Goal: Information Seeking & Learning: Learn about a topic

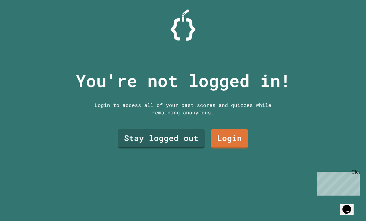
click at [238, 149] on link "Login" at bounding box center [229, 139] width 37 height 20
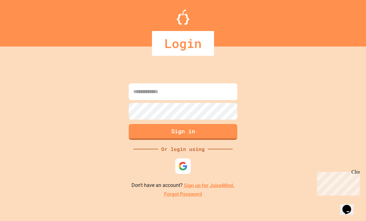
click at [219, 100] on input at bounding box center [183, 91] width 109 height 17
type input "********"
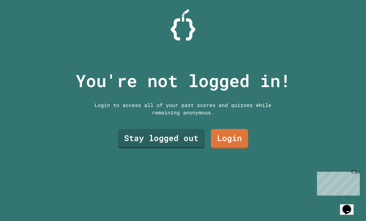
click at [141, 149] on link "Stay logged out" at bounding box center [161, 139] width 87 height 20
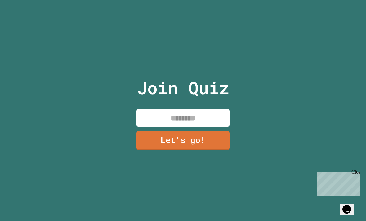
click at [152, 127] on input at bounding box center [182, 118] width 93 height 18
type input "*****"
click at [217, 142] on link "Let's go!" at bounding box center [182, 141] width 93 height 20
click at [183, 0] on div at bounding box center [183, 0] width 0 height 0
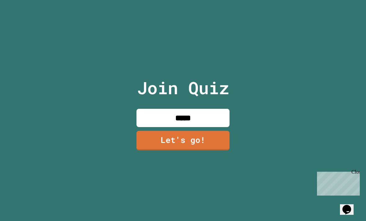
click at [356, 170] on div "Close" at bounding box center [355, 173] width 8 height 8
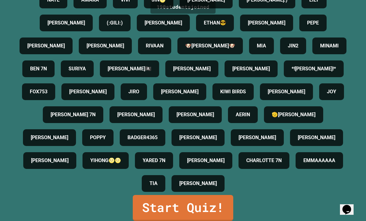
scroll to position [870, 0]
click at [158, 180] on h4 "TIA" at bounding box center [153, 183] width 8 height 7
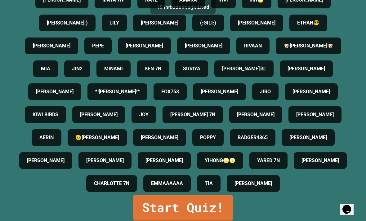
scroll to position [867, 0]
click at [187, 207] on link "Start Quiz!" at bounding box center [183, 208] width 100 height 26
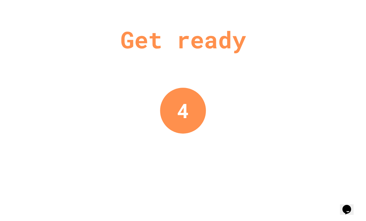
scroll to position [0, 0]
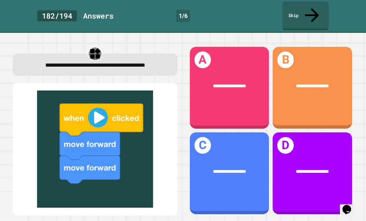
click at [220, 82] on div "**********" at bounding box center [229, 88] width 79 height 82
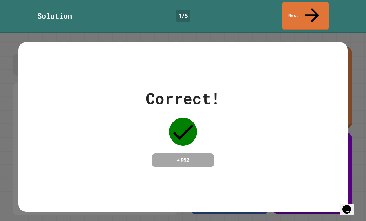
click at [256, 141] on div "Correct! + 952" at bounding box center [182, 127] width 329 height 80
click at [306, 119] on div "Correct! + 952" at bounding box center [182, 127] width 329 height 80
click at [321, 122] on div "Correct! + 952" at bounding box center [182, 127] width 329 height 80
click at [342, 124] on div "Correct! + 952" at bounding box center [182, 127] width 329 height 80
click at [357, 116] on div "Correct! + 952" at bounding box center [183, 127] width 366 height 188
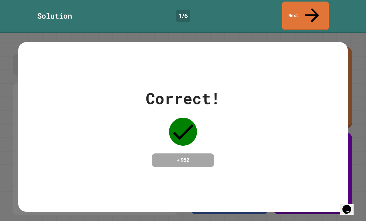
click at [360, 110] on div "Correct! + 952" at bounding box center [183, 127] width 366 height 188
click at [361, 108] on div "Correct! + 952" at bounding box center [183, 127] width 366 height 188
click at [342, 113] on div "Correct! + 952" at bounding box center [182, 127] width 329 height 80
click at [303, 142] on div "Correct! + 952" at bounding box center [182, 127] width 329 height 80
click at [207, 154] on div "+ 952" at bounding box center [183, 161] width 62 height 14
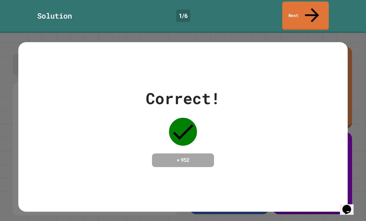
click at [187, 118] on icon at bounding box center [183, 132] width 28 height 28
click at [334, 159] on div "Correct! + 952" at bounding box center [182, 126] width 329 height 169
click at [327, 154] on div "Correct! + 952" at bounding box center [182, 126] width 329 height 169
click at [361, 109] on div "Correct! + 952" at bounding box center [183, 127] width 366 height 188
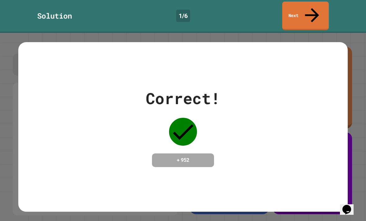
click at [363, 33] on div "Correct! + 952" at bounding box center [183, 127] width 366 height 188
click at [356, 33] on div "Correct! + 952" at bounding box center [183, 127] width 366 height 188
click at [327, 127] on div "Correct! + 952" at bounding box center [182, 127] width 329 height 80
click at [321, 131] on div "Correct! + 952" at bounding box center [182, 127] width 329 height 80
click at [324, 143] on div "Correct! + 952" at bounding box center [182, 127] width 329 height 80
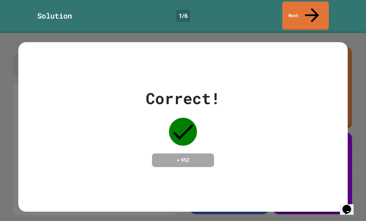
click at [331, 144] on div "Correct! + 952" at bounding box center [182, 127] width 329 height 80
click at [338, 132] on div "Correct! + 952" at bounding box center [182, 127] width 329 height 80
click at [352, 209] on icon "Opens Chat This icon Opens the chat window." at bounding box center [347, 210] width 10 height 10
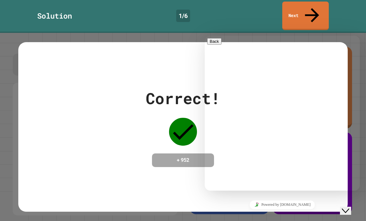
click at [205, 36] on div "Rate this chat Upload File Insert emoji" at bounding box center [205, 36] width 0 height 0
click at [205, 36] on textarea at bounding box center [205, 36] width 0 height 0
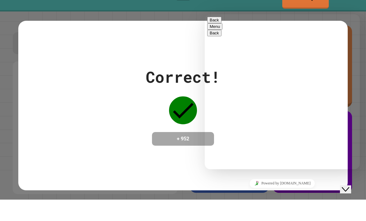
type textarea "**"
click at [216, 19] on button "Back" at bounding box center [214, 20] width 14 height 7
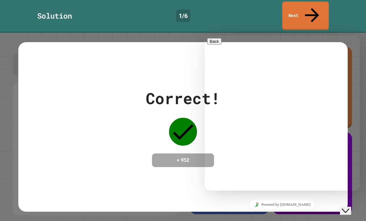
click at [345, 207] on div "Close Chat This icon closes the chat window." at bounding box center [345, 210] width 7 height 7
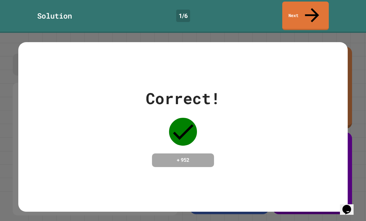
click at [333, 87] on div "Correct! + 952" at bounding box center [182, 127] width 329 height 80
click at [319, 7] on link "Next" at bounding box center [305, 16] width 47 height 29
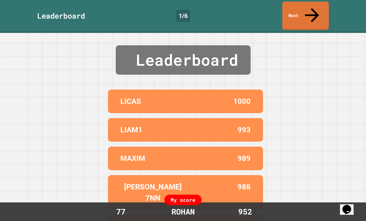
click at [319, 11] on link "Next" at bounding box center [305, 16] width 47 height 29
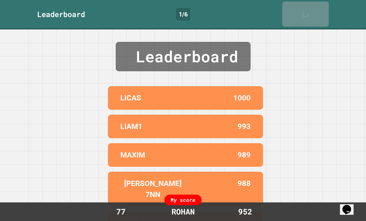
click at [313, 11] on icon at bounding box center [307, 17] width 12 height 12
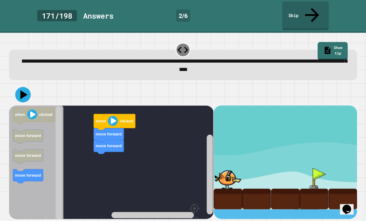
scroll to position [20, 0]
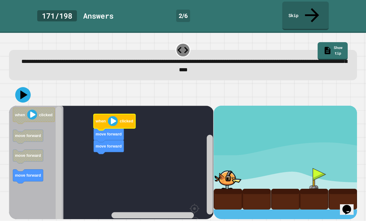
click at [108, 114] on icon "Blockly Workspace" at bounding box center [115, 122] width 42 height 16
click at [109, 114] on icon "Blockly Workspace" at bounding box center [115, 122] width 42 height 16
click at [111, 116] on image "Blockly Workspace" at bounding box center [113, 121] width 10 height 10
click at [110, 116] on image "Blockly Workspace" at bounding box center [113, 121] width 10 height 10
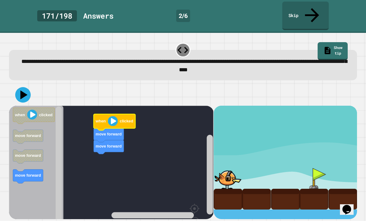
click at [109, 116] on image "Blockly Workspace" at bounding box center [113, 121] width 10 height 10
click at [29, 87] on icon at bounding box center [23, 95] width 16 height 16
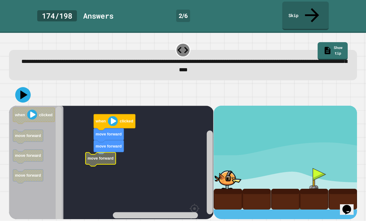
click at [17, 87] on icon at bounding box center [23, 95] width 16 height 16
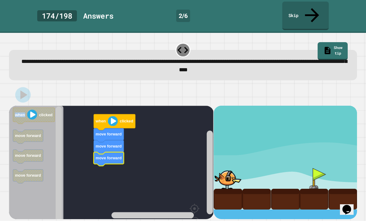
click at [18, 84] on div at bounding box center [183, 95] width 348 height 22
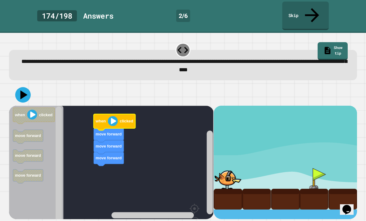
click at [114, 116] on image "Blockly Workspace" at bounding box center [113, 121] width 10 height 10
click at [34, 84] on div at bounding box center [183, 95] width 348 height 22
click at [23, 90] on icon at bounding box center [23, 94] width 7 height 9
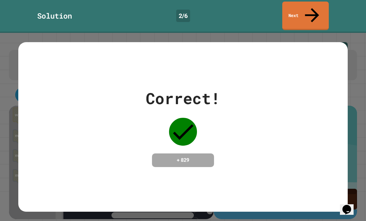
scroll to position [0, 0]
click at [315, 10] on link "Next" at bounding box center [305, 16] width 47 height 29
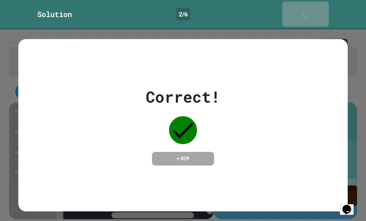
click at [313, 11] on icon at bounding box center [307, 17] width 12 height 12
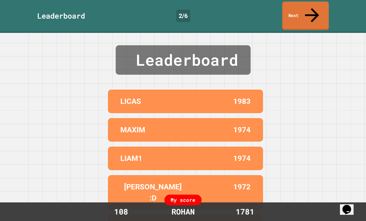
click at [317, 10] on link "Next" at bounding box center [305, 16] width 47 height 29
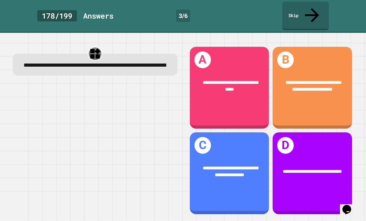
click at [314, 84] on span "**********" at bounding box center [313, 85] width 55 height 11
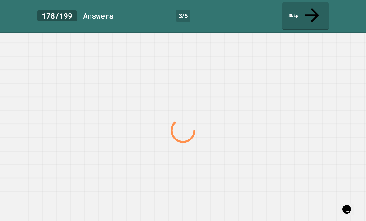
click at [320, 76] on div at bounding box center [182, 130] width 351 height 181
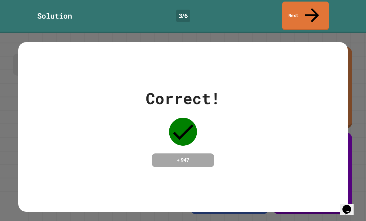
click at [307, 12] on link "Next" at bounding box center [305, 16] width 47 height 29
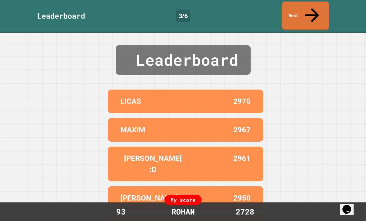
click at [311, 10] on icon at bounding box center [311, 15] width 21 height 21
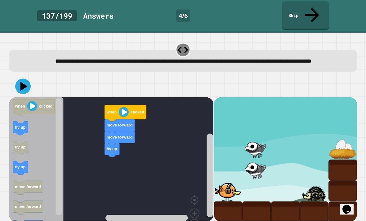
scroll to position [8, 0]
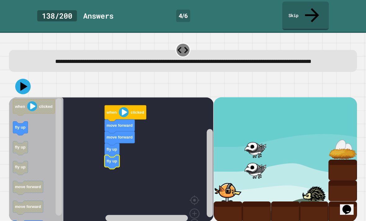
click at [116, 159] on text "fly up" at bounding box center [112, 161] width 11 height 5
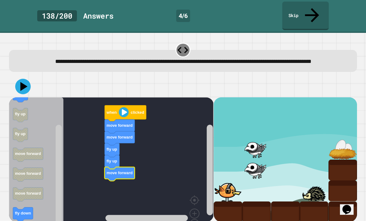
click at [23, 82] on icon at bounding box center [23, 86] width 7 height 9
click at [20, 79] on icon at bounding box center [23, 87] width 16 height 16
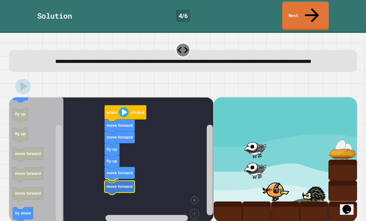
click at [124, 179] on icon "Blockly Workspace" at bounding box center [120, 186] width 30 height 14
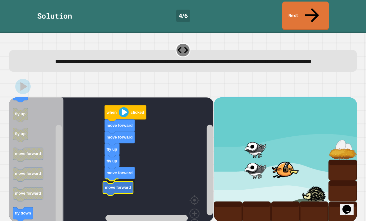
click at [111, 179] on icon "Blockly Workspace" at bounding box center [120, 186] width 30 height 14
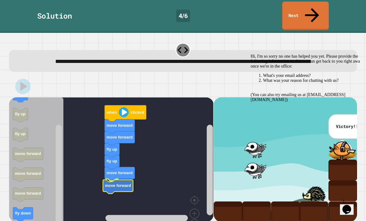
click at [0, 0] on div "Correct! + 818" at bounding box center [0, 0] width 0 height 0
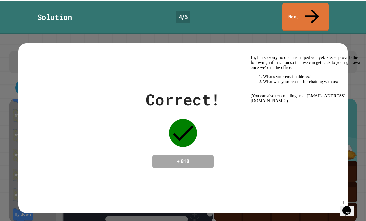
click at [313, 10] on link "Next" at bounding box center [305, 16] width 47 height 29
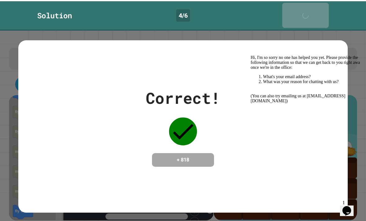
scroll to position [2, 0]
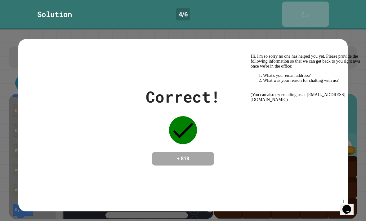
click at [313, 5] on div "Next" at bounding box center [306, 14] width 16 height 19
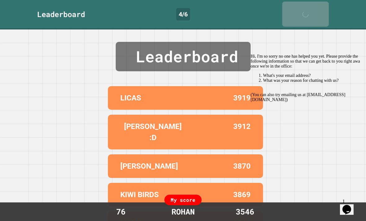
click at [313, 11] on icon at bounding box center [307, 17] width 12 height 12
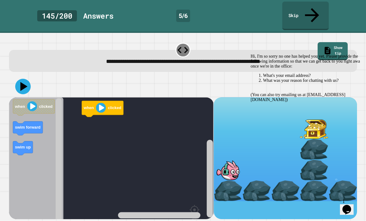
scroll to position [20, 0]
click at [352, 205] on icon "Opens Chat This icon Opens the chat window." at bounding box center [347, 210] width 10 height 10
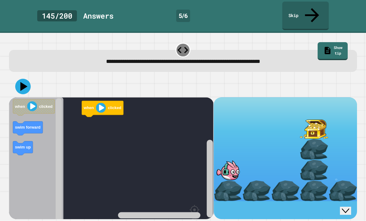
click at [349, 207] on icon "Close Chat This icon closes the chat window." at bounding box center [345, 210] width 7 height 7
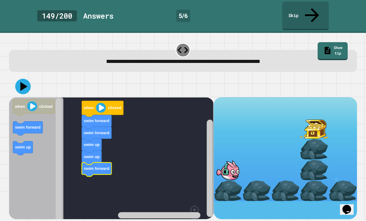
click at [23, 82] on icon at bounding box center [23, 86] width 7 height 9
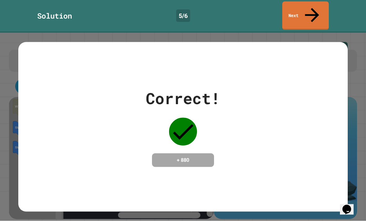
scroll to position [0, 0]
click at [320, 8] on link "Next" at bounding box center [305, 16] width 47 height 29
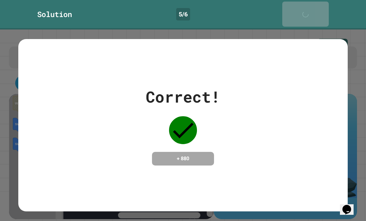
click at [320, 8] on link "Next" at bounding box center [305, 14] width 47 height 25
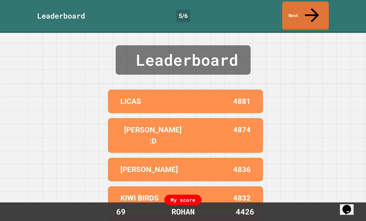
click at [320, 7] on link "Next" at bounding box center [305, 16] width 47 height 29
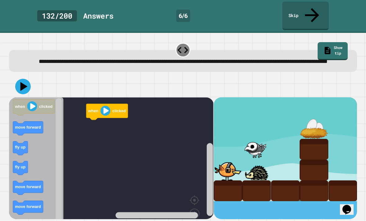
scroll to position [20, 0]
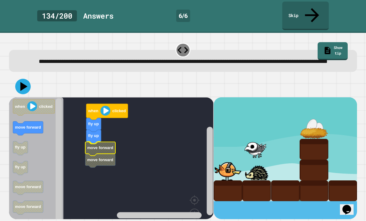
click at [82, 123] on rect "Blockly Workspace" at bounding box center [111, 170] width 204 height 146
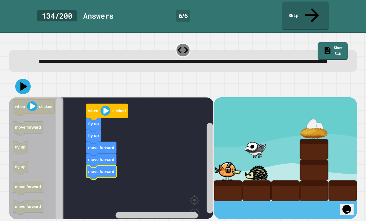
click at [21, 79] on icon at bounding box center [23, 87] width 16 height 16
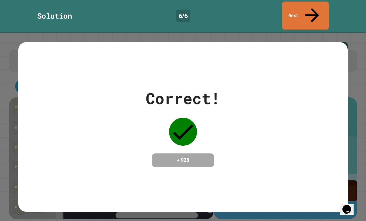
scroll to position [0, 0]
click at [298, 11] on link "Next" at bounding box center [305, 16] width 47 height 29
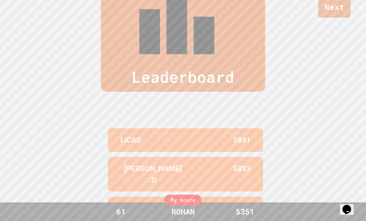
scroll to position [19, 0]
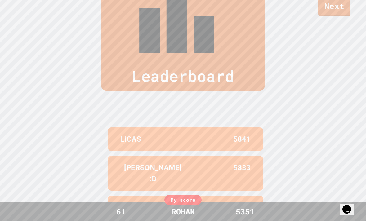
click at [338, 13] on link "Next" at bounding box center [334, 7] width 32 height 20
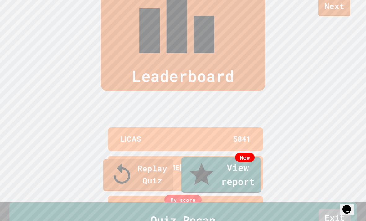
click at [151, 191] on link "Replay Quiz" at bounding box center [138, 175] width 70 height 32
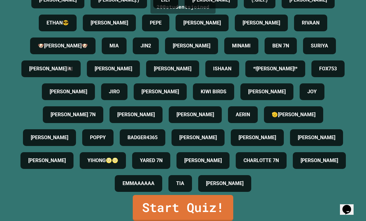
scroll to position [926, 0]
click at [184, 180] on h4 "TIA" at bounding box center [180, 183] width 8 height 7
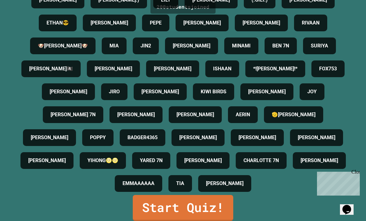
click at [184, 180] on h4 "TIA" at bounding box center [180, 183] width 8 height 7
